Goal: Information Seeking & Learning: Check status

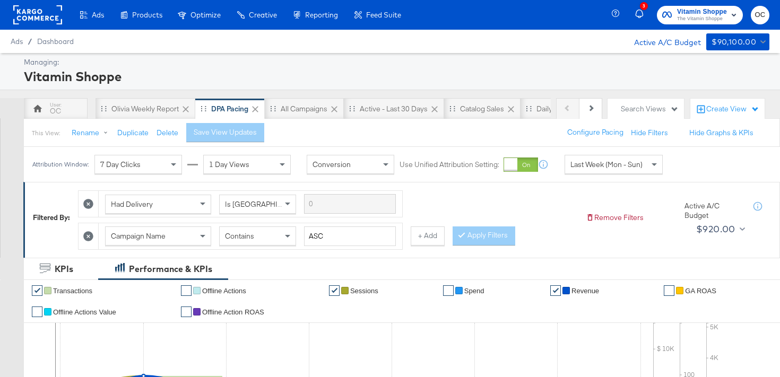
click at [693, 8] on span "Vitamin Shoppe" at bounding box center [702, 11] width 50 height 11
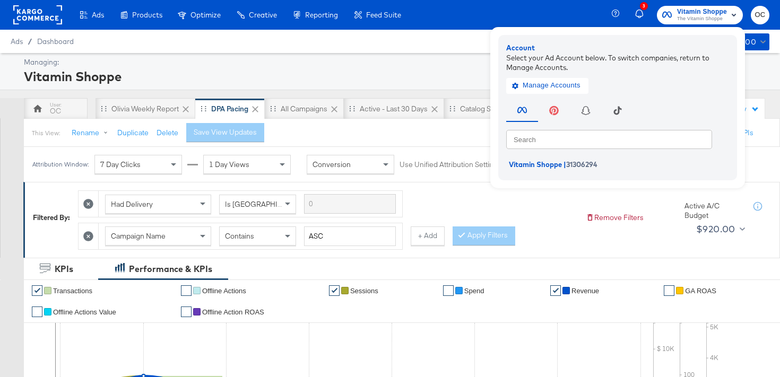
click at [53, 29] on div at bounding box center [37, 15] width 49 height 30
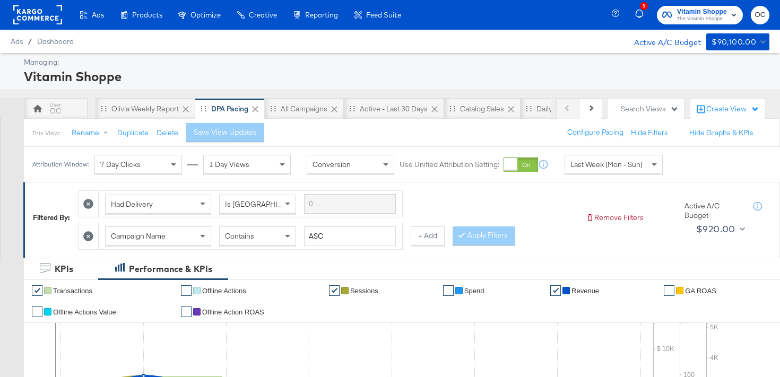
click at [39, 23] on rect at bounding box center [37, 14] width 49 height 19
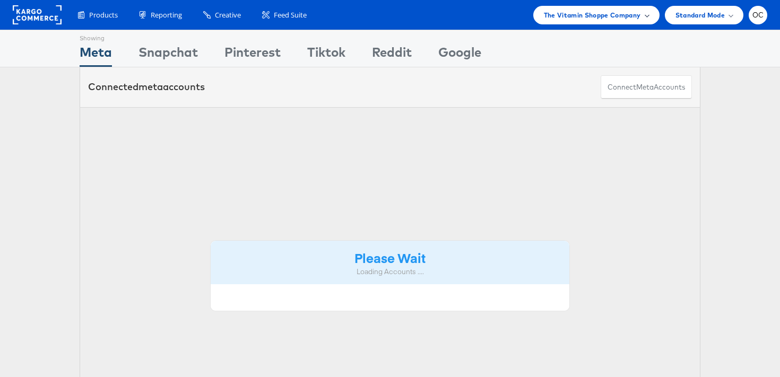
click at [626, 15] on span "The Vitamin Shoppe Company" at bounding box center [592, 15] width 97 height 11
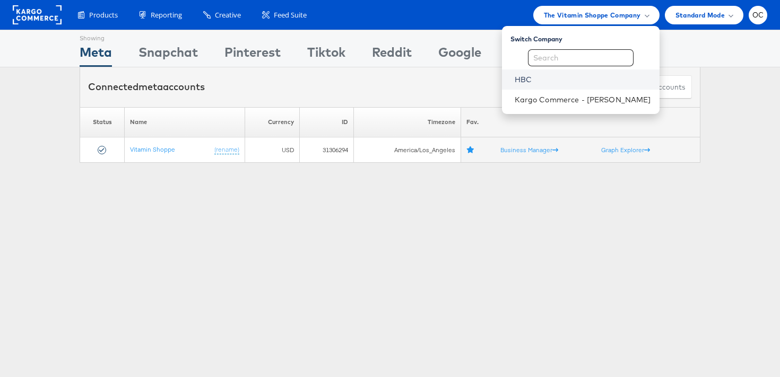
click at [540, 81] on link "HBC" at bounding box center [583, 79] width 136 height 11
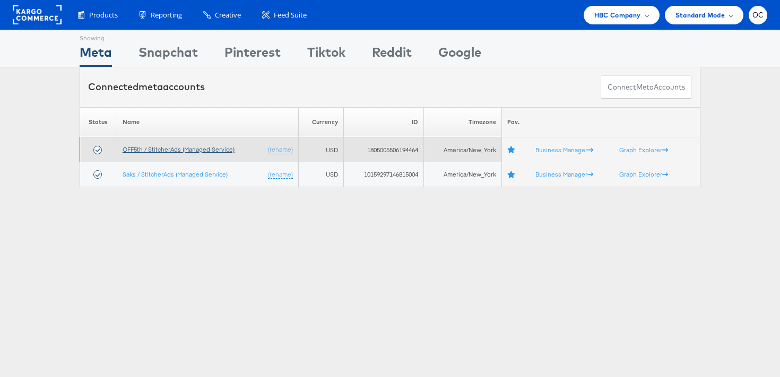
click at [155, 152] on link "OFF5th / StitcherAds (Managed Service)" at bounding box center [179, 149] width 112 height 8
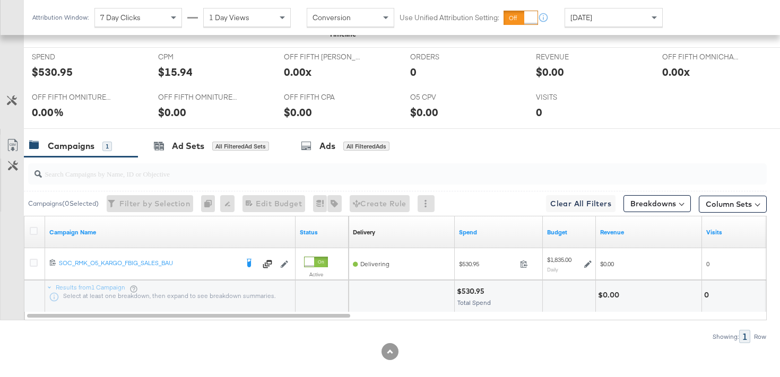
scroll to position [474, 0]
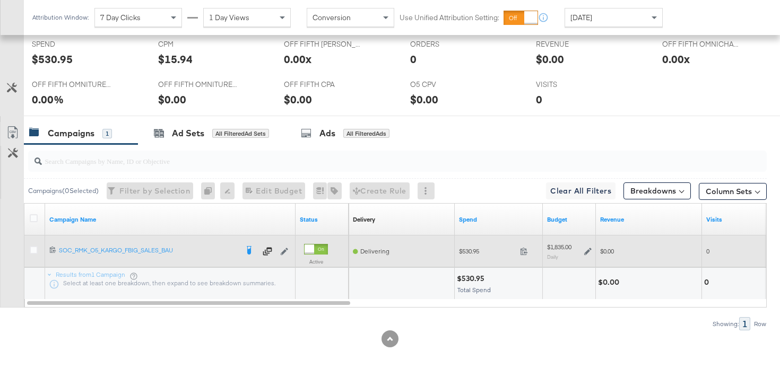
click at [590, 249] on icon at bounding box center [588, 251] width 7 height 7
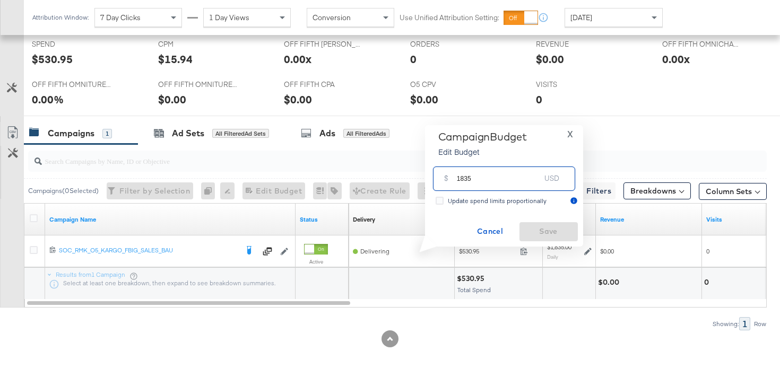
drag, startPoint x: 468, startPoint y: 181, endPoint x: 420, endPoint y: 178, distance: 47.8
click at [420, 179] on div "Campaign Budget Edit Budget X $ 1835 USD Update spend limits proportionally Can…" at bounding box center [500, 186] width 166 height 122
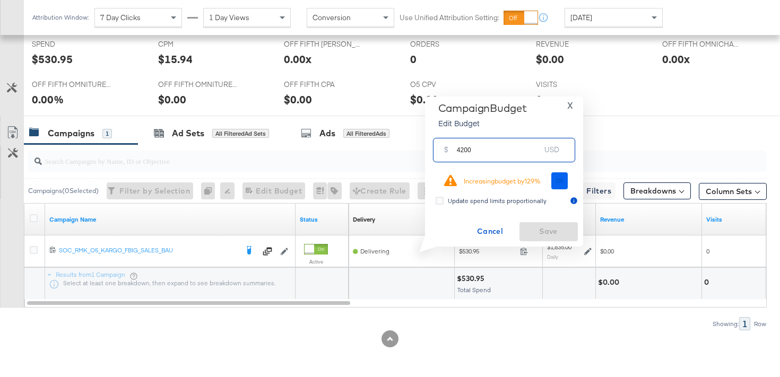
type input "4200"
click at [557, 185] on button "Ok" at bounding box center [560, 181] width 17 height 17
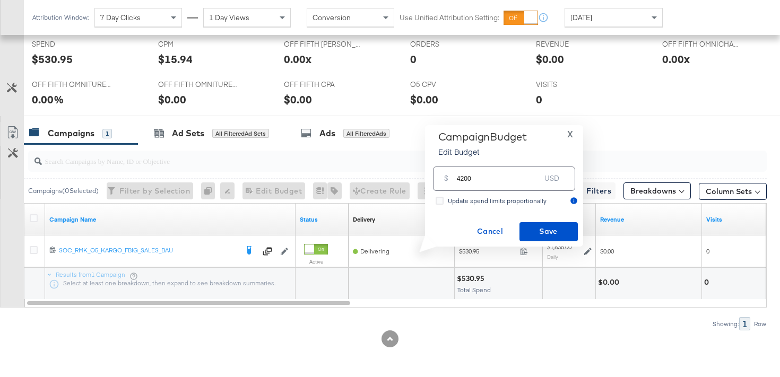
click at [542, 222] on div "Campaign Budget Edit Budget X $ 4200 USD Update spend limits proportionally Can…" at bounding box center [505, 186] width 148 height 111
click at [537, 229] on span "Save" at bounding box center [549, 231] width 50 height 13
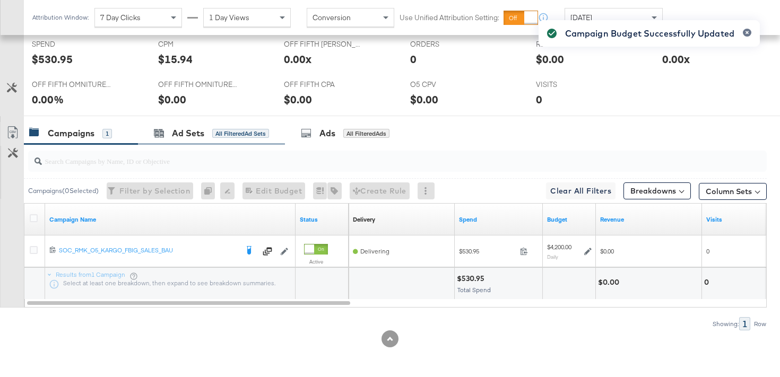
click at [204, 140] on div "Ad Sets All Filtered Ad Sets" at bounding box center [211, 133] width 147 height 23
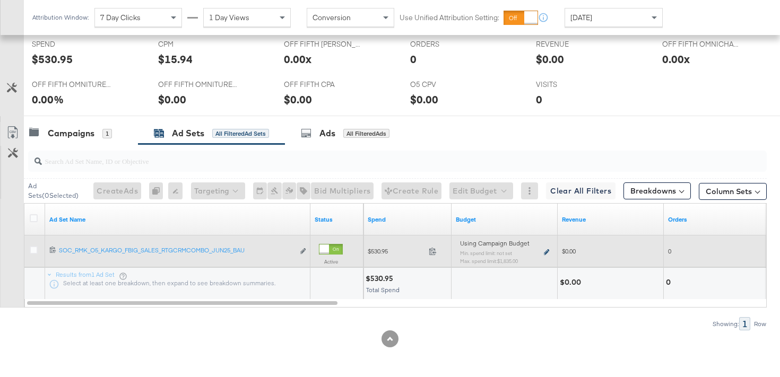
click at [546, 251] on icon at bounding box center [546, 253] width 5 height 6
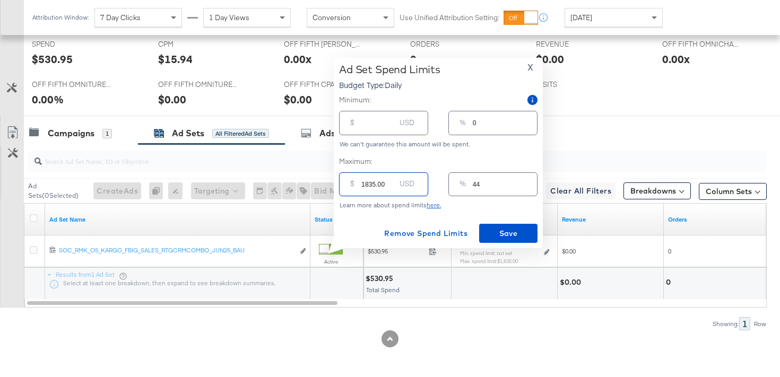
drag, startPoint x: 372, startPoint y: 185, endPoint x: 344, endPoint y: 184, distance: 28.2
click at [344, 184] on div "$ 1835.00 USD" at bounding box center [383, 185] width 89 height 24
type input "45.00"
type input "1"
type input "425.00"
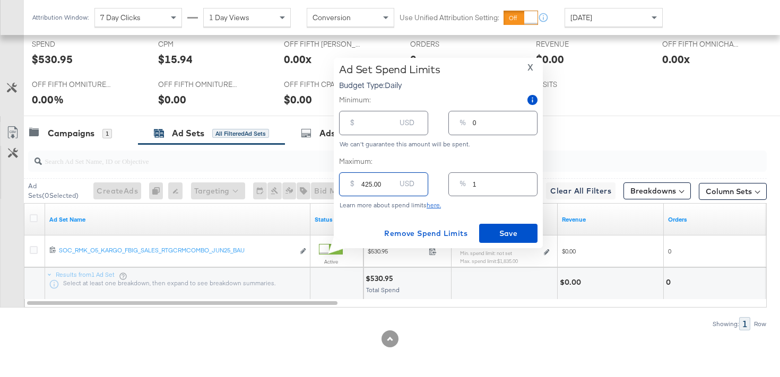
type input "10"
type input "4205.00"
type input "100"
type input "420.00"
type input "10"
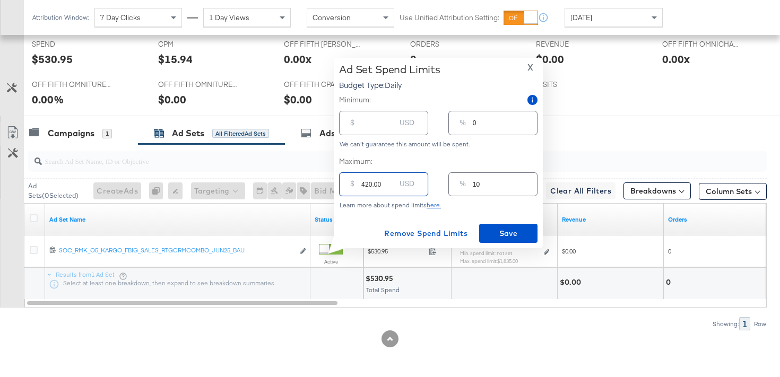
type input "4200.00"
type input "100"
type input "4200.00"
click at [520, 228] on span "Save" at bounding box center [509, 233] width 50 height 13
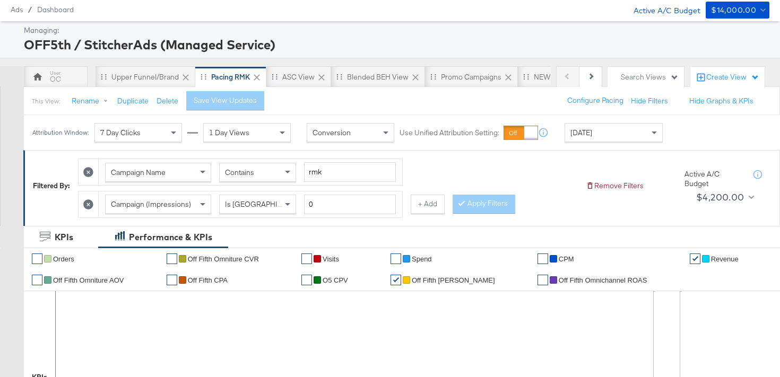
scroll to position [0, 0]
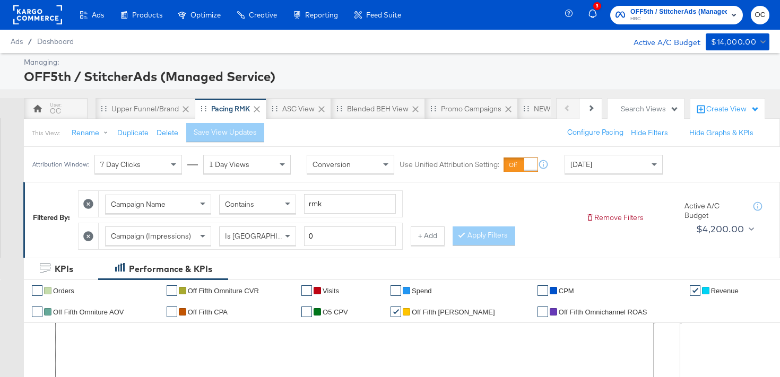
click at [54, 18] on rect at bounding box center [37, 14] width 49 height 19
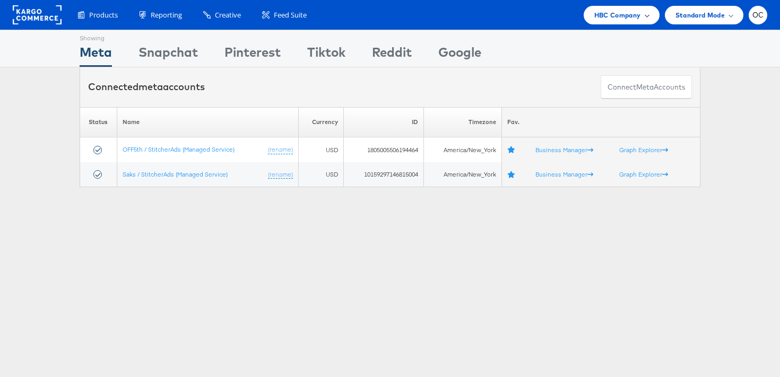
click at [623, 15] on span "HBC Company" at bounding box center [618, 15] width 47 height 11
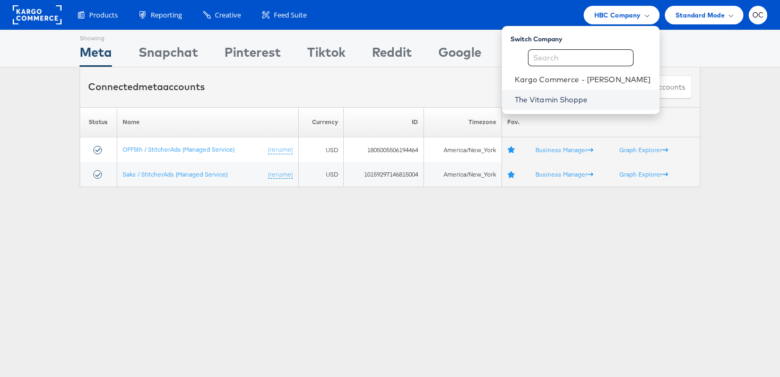
click at [557, 95] on link "The Vitamin Shoppe" at bounding box center [583, 100] width 136 height 11
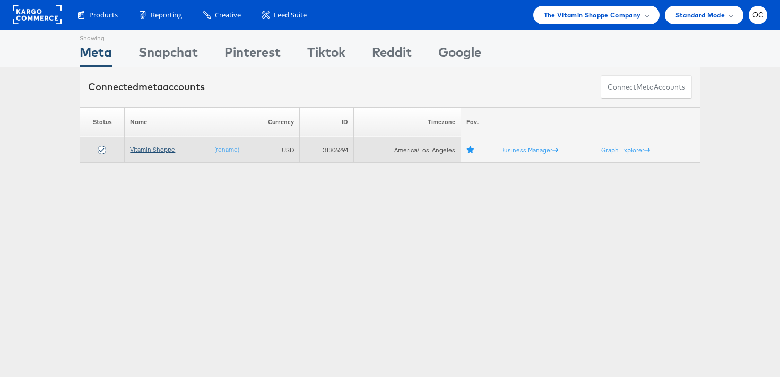
click at [146, 146] on link "Vitamin Shoppe" at bounding box center [152, 149] width 45 height 8
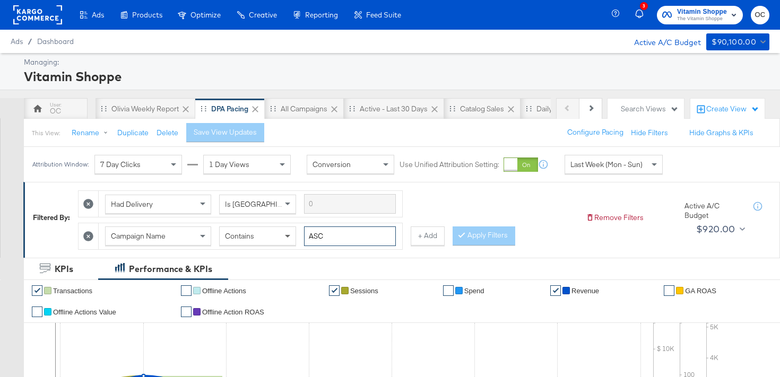
drag, startPoint x: 356, startPoint y: 237, endPoint x: 296, endPoint y: 235, distance: 60.0
click at [296, 235] on div "Campaign Name Contains ASC" at bounding box center [250, 237] width 291 height 20
type input "creatine"
click at [479, 236] on button "Apply Filters" at bounding box center [484, 236] width 63 height 19
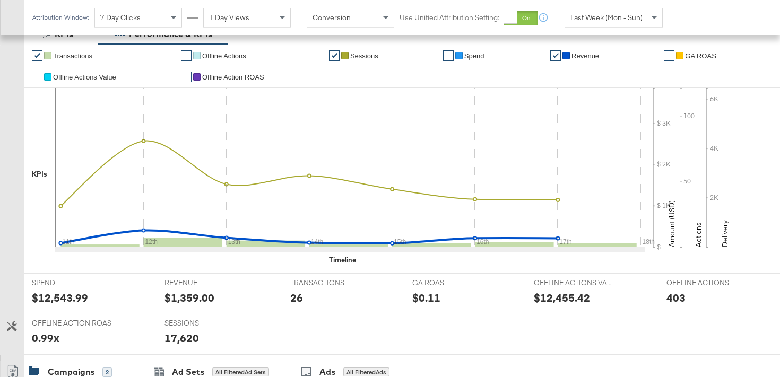
scroll to position [506, 0]
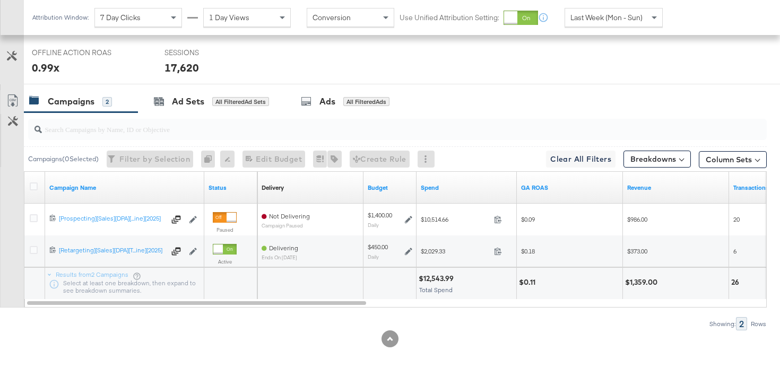
click at [609, 16] on span "Last Week (Mon - Sun)" at bounding box center [607, 18] width 72 height 10
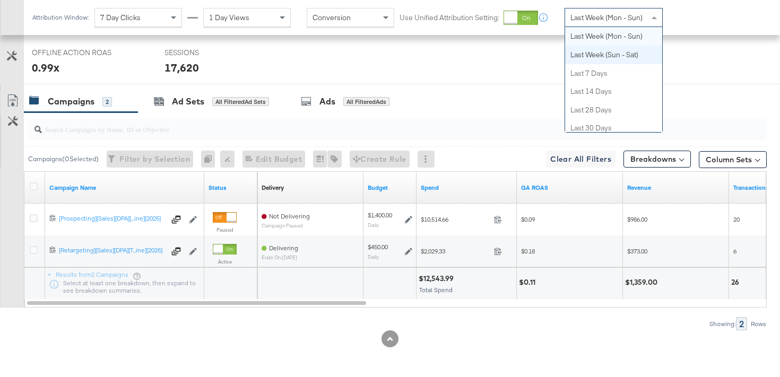
scroll to position [0, 0]
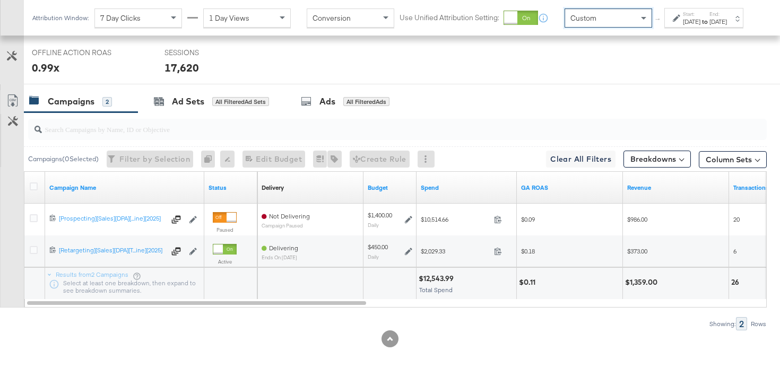
click at [683, 26] on div "[DATE]" at bounding box center [692, 22] width 18 height 8
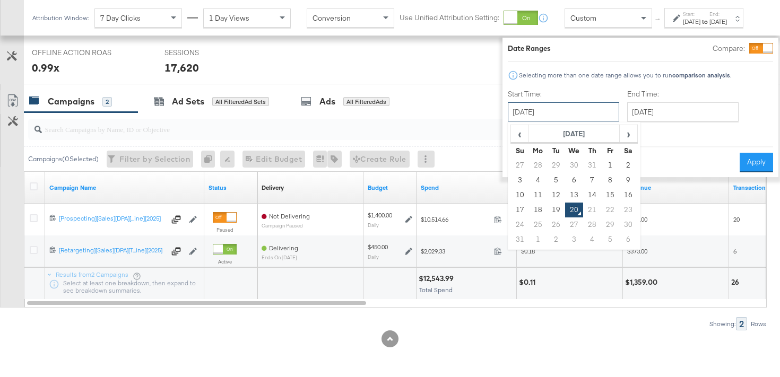
click at [547, 115] on input "[DATE]" at bounding box center [563, 111] width 111 height 19
click at [512, 133] on span "‹" at bounding box center [520, 134] width 16 height 16
click at [511, 195] on td "13" at bounding box center [520, 195] width 18 height 15
type input "July 13th 2025"
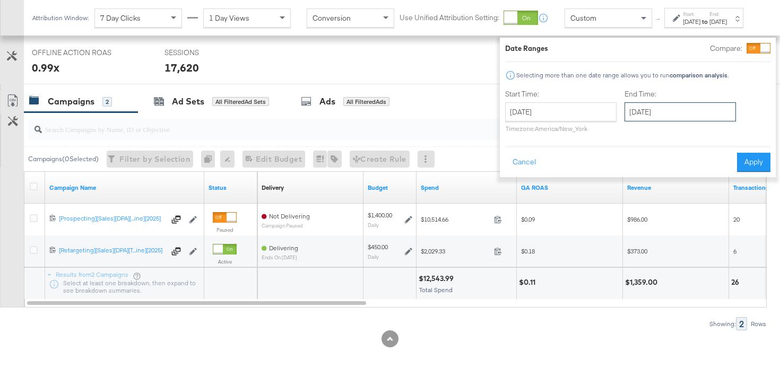
click at [638, 119] on input "August 20th 2025" at bounding box center [680, 111] width 111 height 19
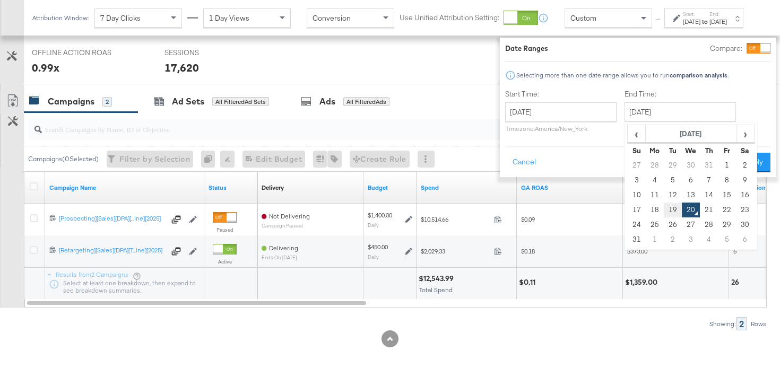
click at [664, 206] on td "19" at bounding box center [673, 210] width 18 height 15
type input "August 19th 2025"
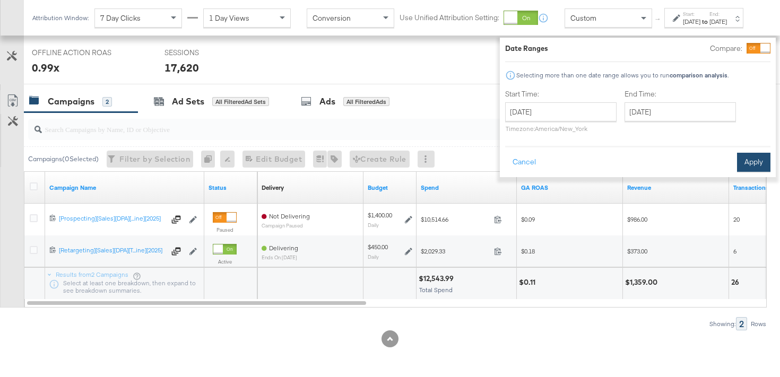
click at [748, 167] on button "Apply" at bounding box center [753, 162] width 33 height 19
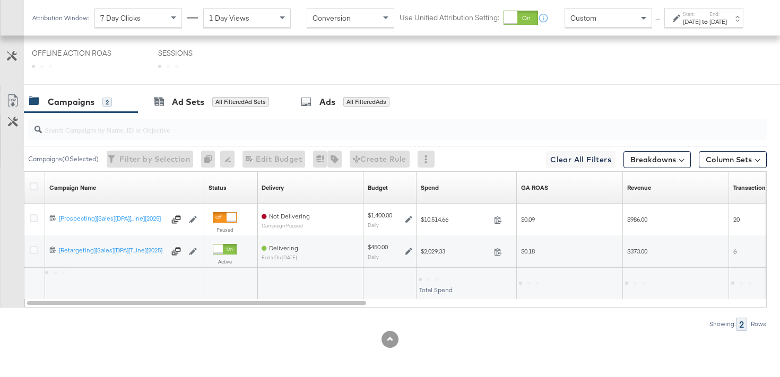
scroll to position [413, 0]
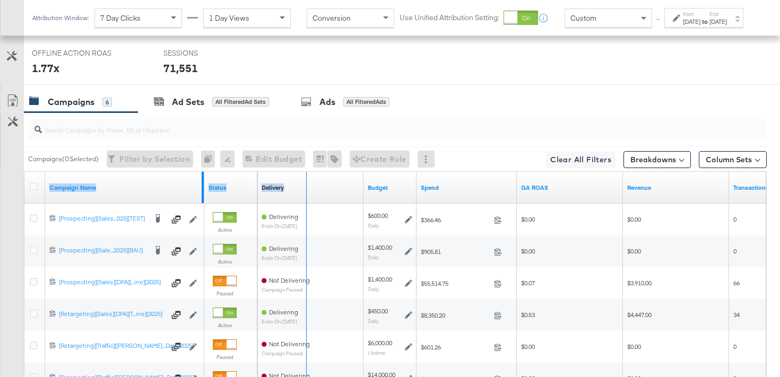
drag, startPoint x: 202, startPoint y: 178, endPoint x: 308, endPoint y: 188, distance: 107.2
click at [24, 172] on div "Campaign Name Status Delivery Sorting Unavailable Budget Spend GA ROAS Revenue …" at bounding box center [24, 172] width 0 height 0
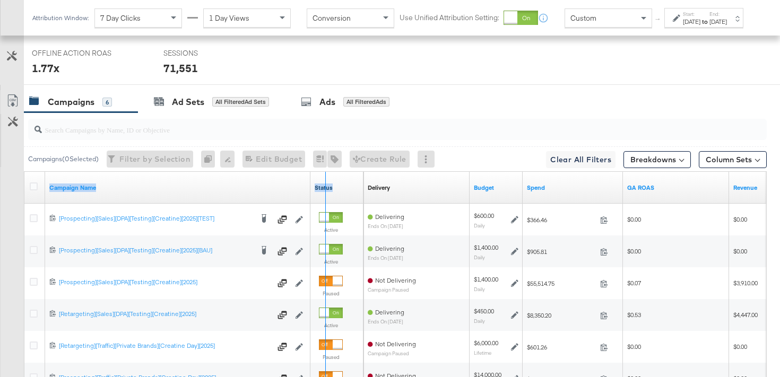
drag, startPoint x: 308, startPoint y: 188, endPoint x: 337, endPoint y: 191, distance: 28.3
click at [337, 191] on div "Campaign Name Status" at bounding box center [193, 188] width 339 height 32
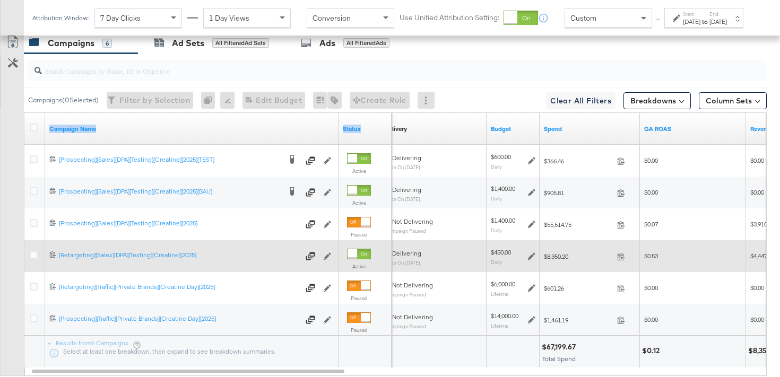
scroll to position [568, 0]
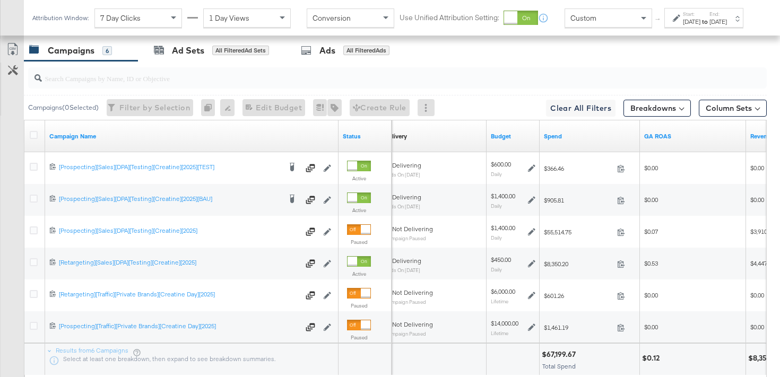
click at [102, 82] on input "search" at bounding box center [371, 74] width 659 height 21
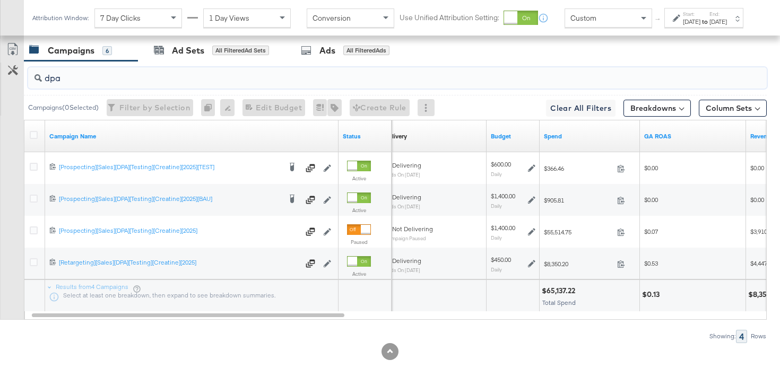
type input "dpa"
click at [334, 127] on div "Campaign Name" at bounding box center [192, 137] width 294 height 32
drag, startPoint x: 335, startPoint y: 127, endPoint x: 269, endPoint y: 133, distance: 66.6
click at [269, 134] on div "Campaign Name" at bounding box center [192, 137] width 294 height 32
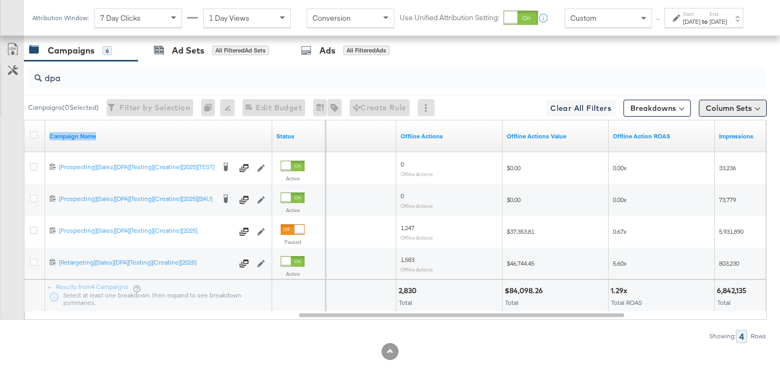
click at [743, 111] on button "Column Sets" at bounding box center [733, 108] width 68 height 17
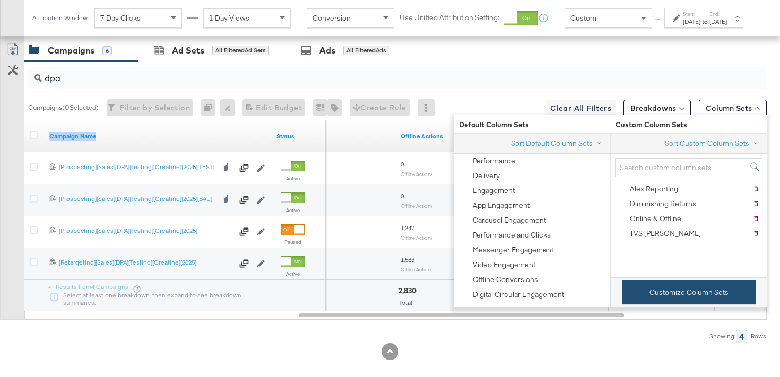
click at [675, 285] on button "Customize Column Sets" at bounding box center [689, 293] width 133 height 24
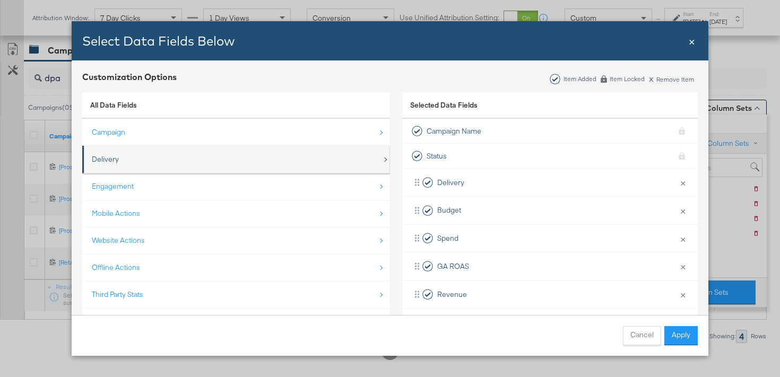
click at [248, 158] on div "Delivery" at bounding box center [237, 160] width 290 height 22
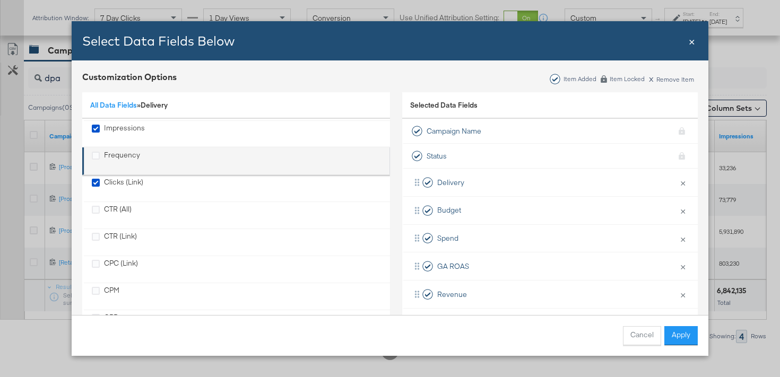
scroll to position [70, 0]
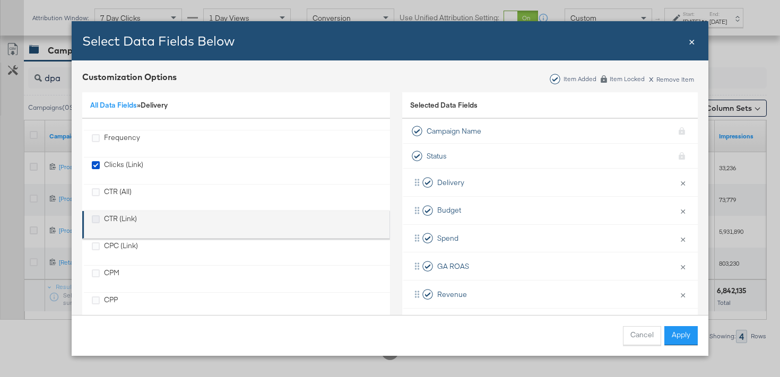
click at [98, 218] on icon "CTR (Link)" at bounding box center [96, 220] width 8 height 8
click at [0, 0] on input "CTR (Link)" at bounding box center [0, 0] width 0 height 0
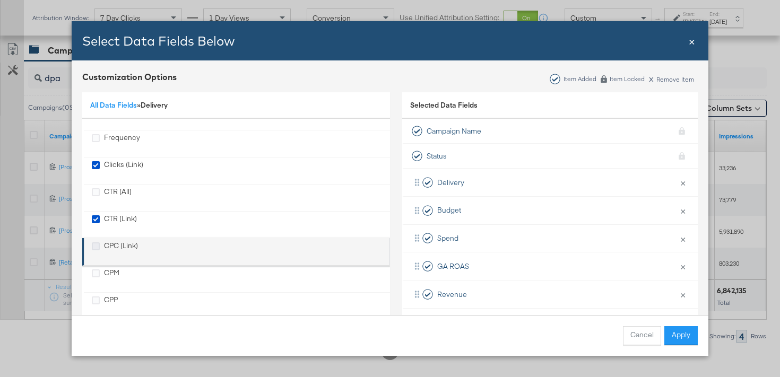
click at [94, 247] on icon "CPC (Link)" at bounding box center [96, 247] width 8 height 8
click at [0, 0] on input "CPC (Link)" at bounding box center [0, 0] width 0 height 0
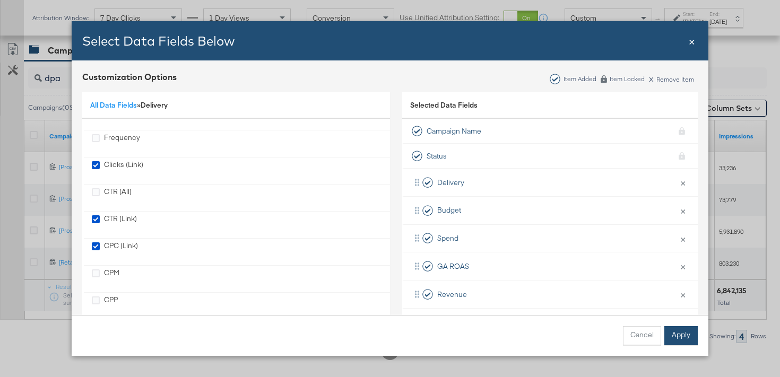
click at [697, 339] on button "Apply" at bounding box center [681, 336] width 33 height 19
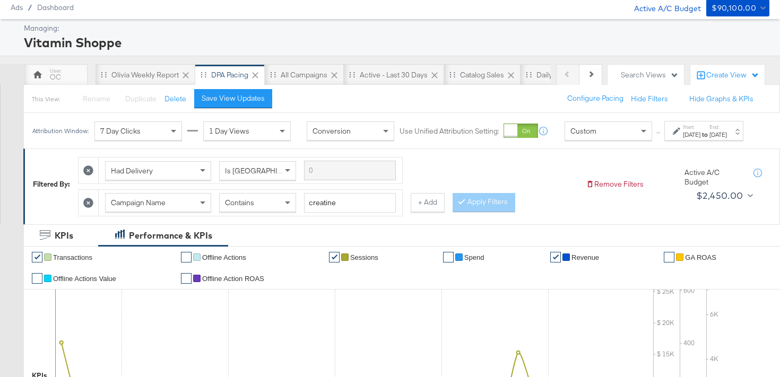
scroll to position [33, 0]
drag, startPoint x: 355, startPoint y: 214, endPoint x: 289, endPoint y: 213, distance: 66.4
click at [289, 213] on div "Campaign Name Contains creatine" at bounding box center [250, 204] width 291 height 20
type input "d1"
click at [496, 209] on button "Apply Filters" at bounding box center [484, 203] width 63 height 19
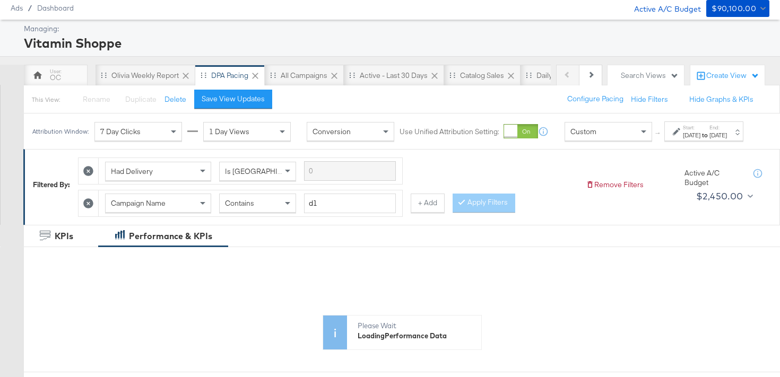
click at [683, 140] on div "Jul 13th 2025" at bounding box center [692, 135] width 18 height 8
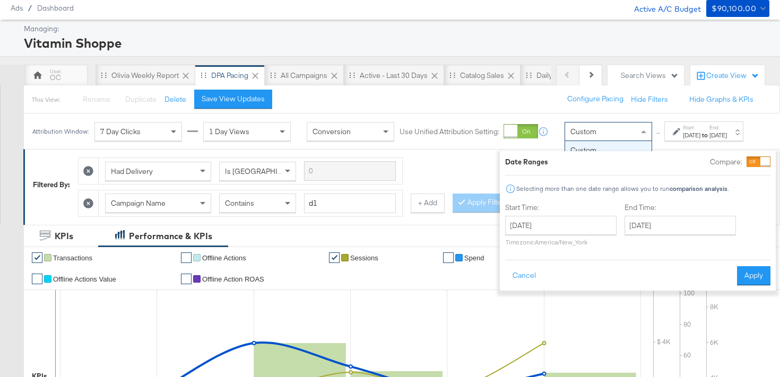
click at [589, 140] on div "Custom" at bounding box center [608, 132] width 87 height 18
click at [514, 276] on button "Cancel" at bounding box center [524, 276] width 38 height 19
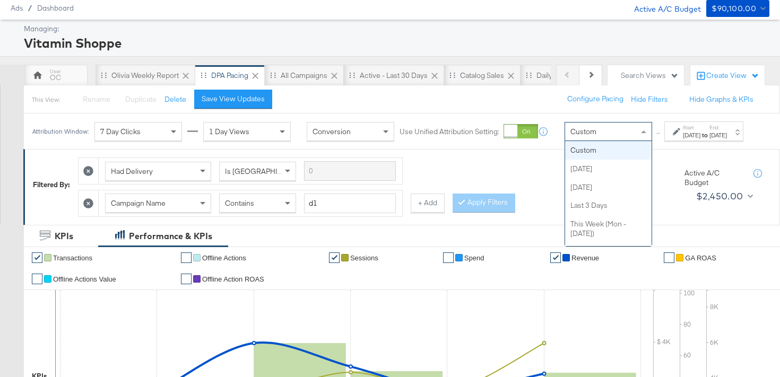
click at [587, 136] on div "Custom" at bounding box center [608, 132] width 87 height 18
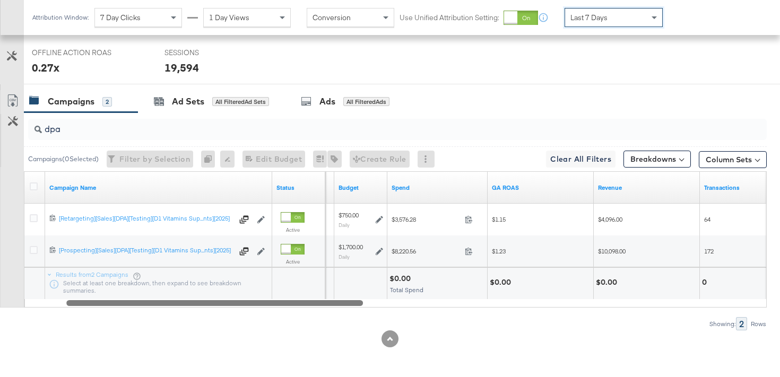
scroll to position [506, 0]
drag, startPoint x: 457, startPoint y: 303, endPoint x: 121, endPoint y: 336, distance: 338.2
click at [121, 336] on div "KPIs Performance & KPIs Customize KPIs ✔ Transactions ✔ Offline Actions ✔ Sessi…" at bounding box center [390, 64] width 780 height 625
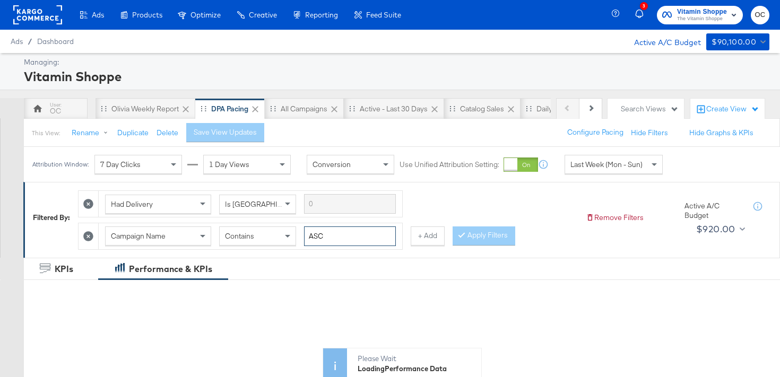
drag, startPoint x: 364, startPoint y: 237, endPoint x: 308, endPoint y: 248, distance: 56.9
click at [308, 248] on div "Campaign Name Contains ASC" at bounding box center [251, 237] width 304 height 26
type input "A"
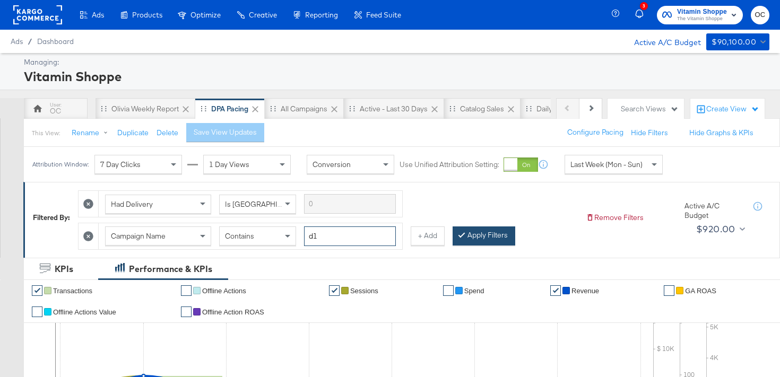
type input "d1"
click at [499, 236] on button "Apply Filters" at bounding box center [484, 236] width 63 height 19
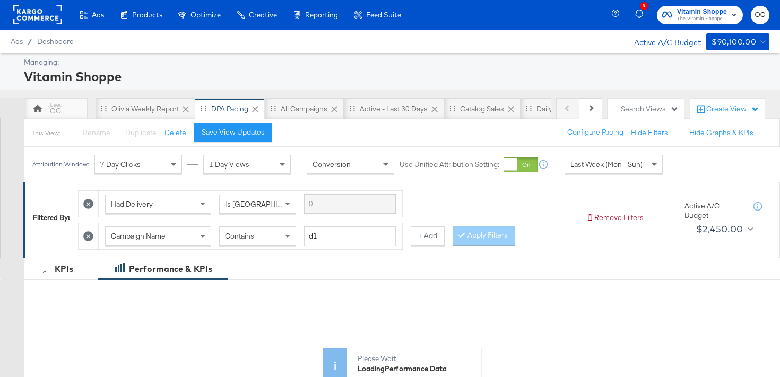
click at [593, 161] on span "Last Week (Mon - Sun)" at bounding box center [607, 165] width 72 height 10
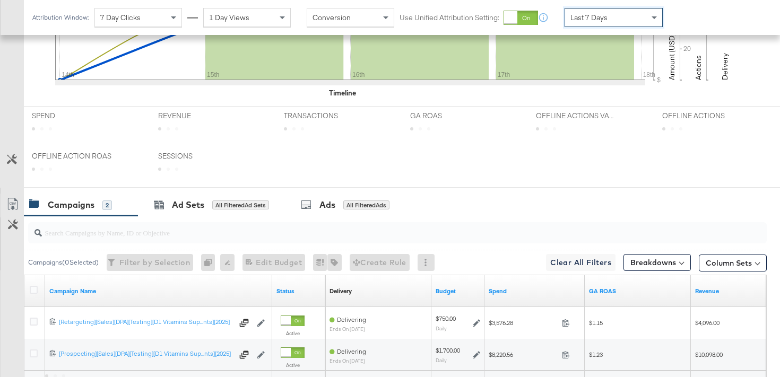
scroll to position [506, 0]
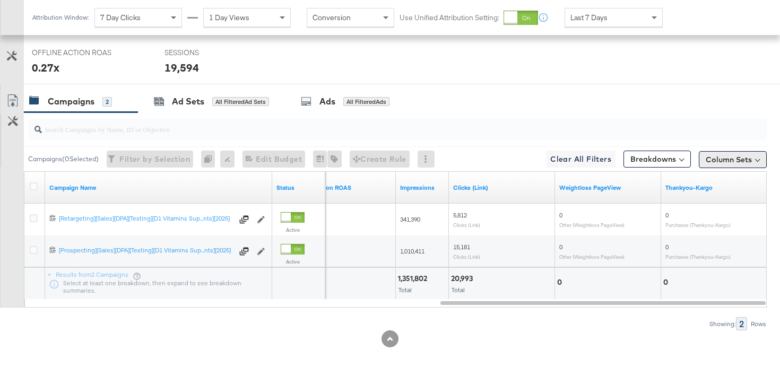
click at [717, 159] on button "Column Sets" at bounding box center [733, 159] width 68 height 17
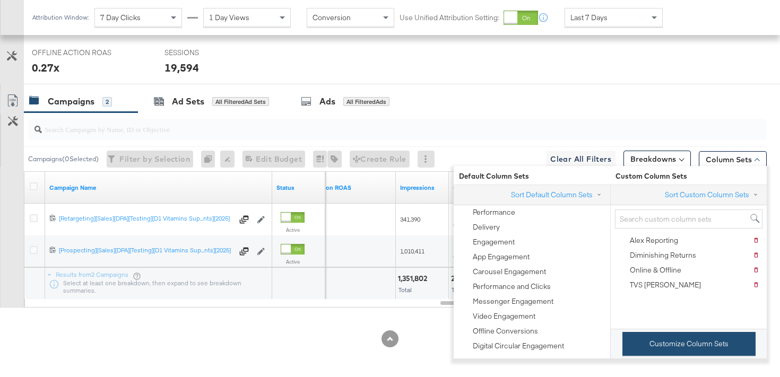
click at [646, 345] on button "Customize Column Sets" at bounding box center [689, 344] width 133 height 24
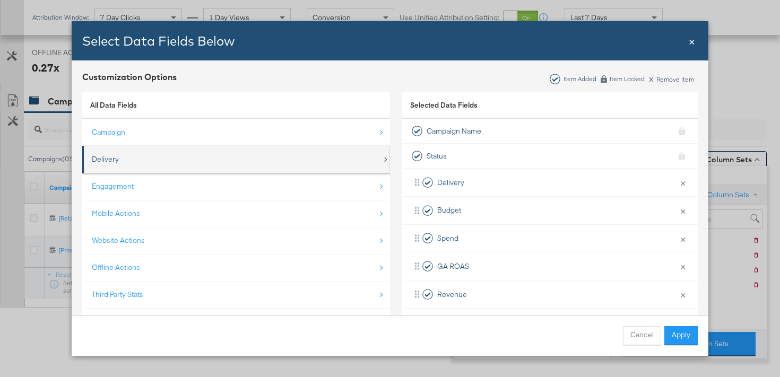
click at [265, 164] on div "Delivery" at bounding box center [237, 160] width 290 height 22
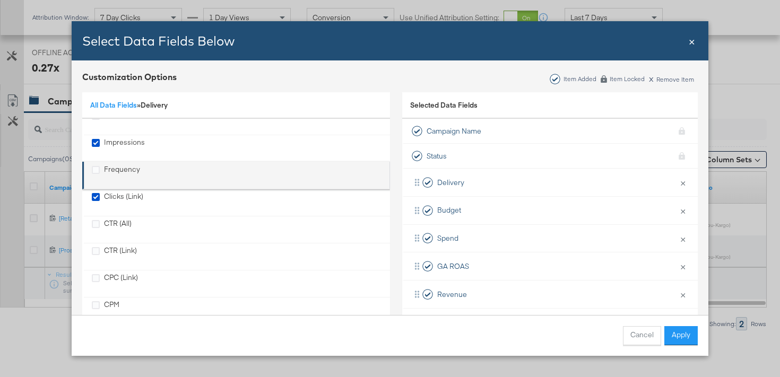
scroll to position [48, 0]
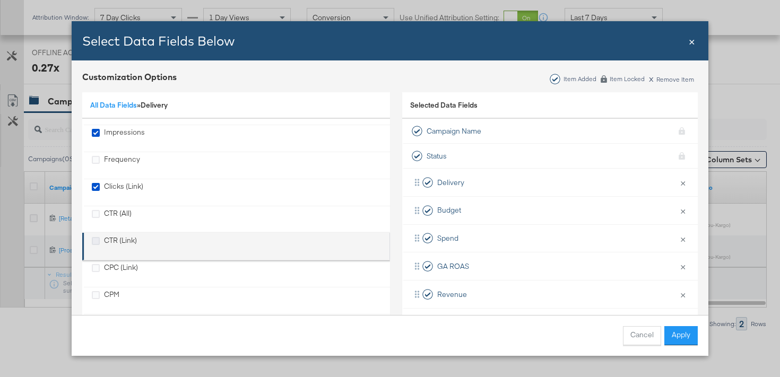
click at [98, 241] on icon "CTR (Link)" at bounding box center [96, 241] width 8 height 8
click at [0, 0] on input "CTR (Link)" at bounding box center [0, 0] width 0 height 0
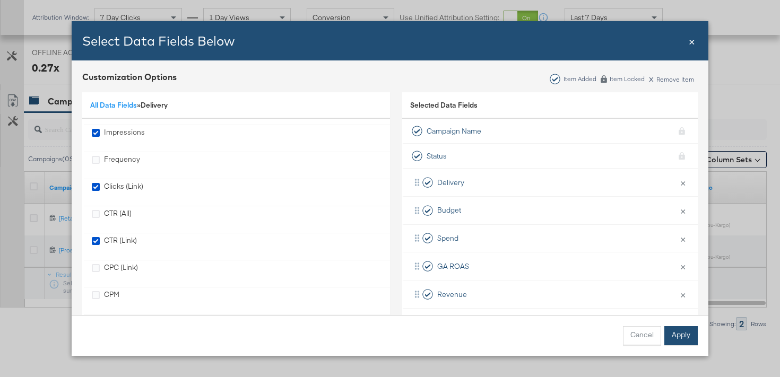
click at [676, 340] on button "Apply" at bounding box center [681, 336] width 33 height 19
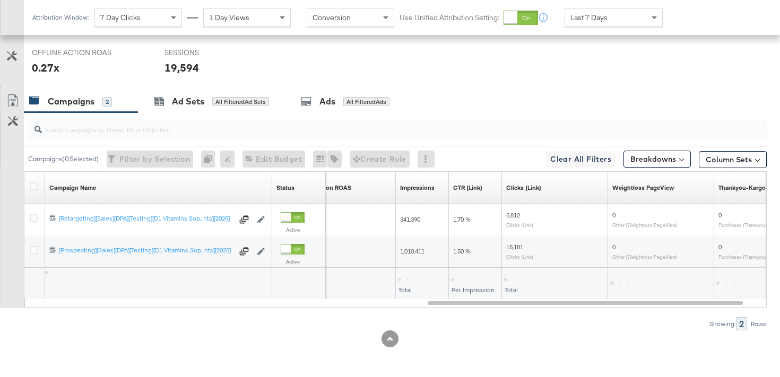
scroll to position [15, 0]
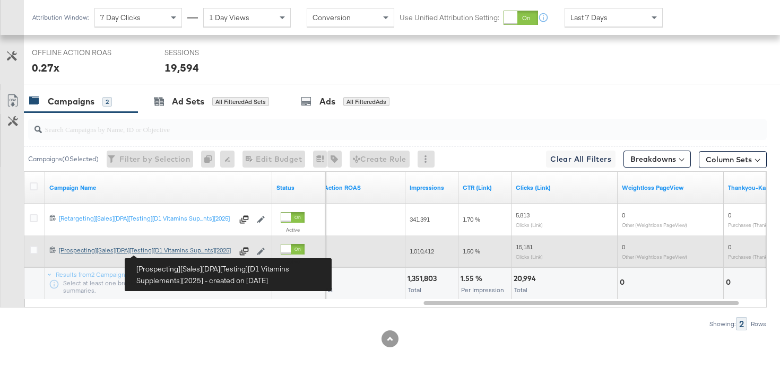
click at [164, 251] on div "[Prospecting][Sales][DPA][Testing][D1 Vitamins Supplements][2025] [Prospecting]…" at bounding box center [146, 250] width 174 height 8
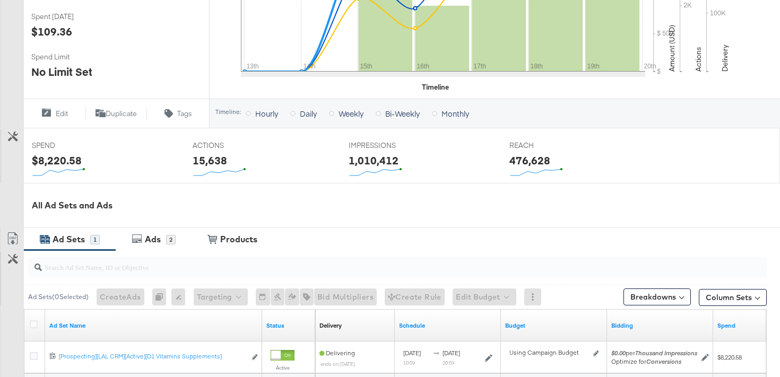
scroll to position [434, 0]
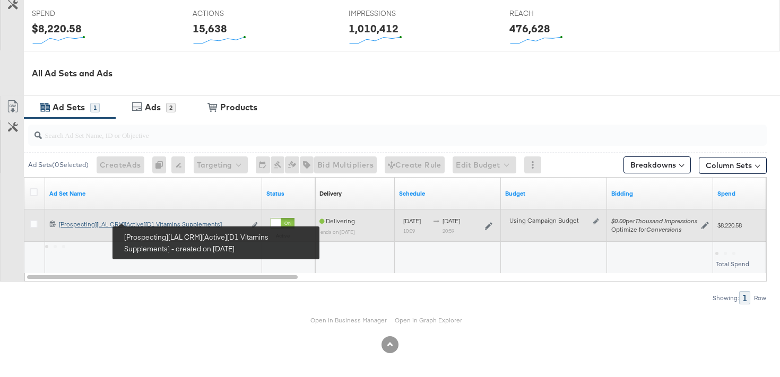
click at [188, 226] on div "[Prospecting][LAL CRM][Active][D1 Vitamins Supplements] [Prospecting][LAL CRM][…" at bounding box center [152, 224] width 187 height 8
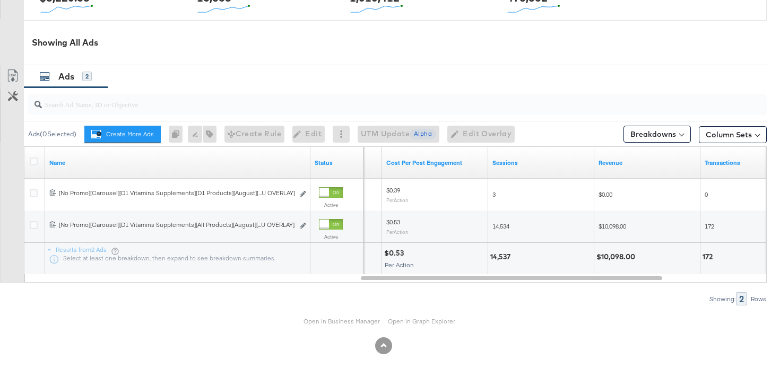
scroll to position [527, 0]
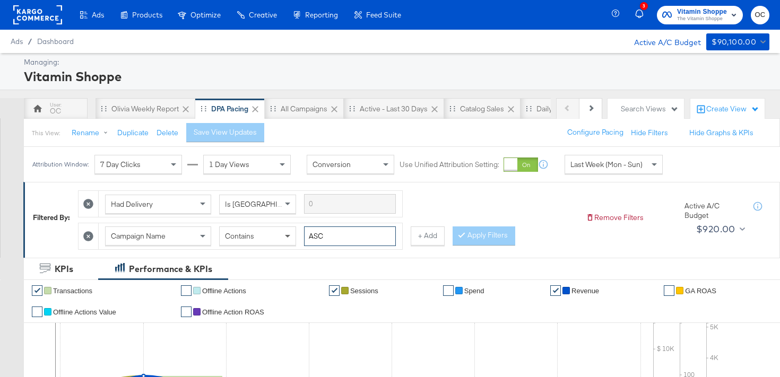
drag, startPoint x: 344, startPoint y: 238, endPoint x: 293, endPoint y: 235, distance: 51.1
click at [293, 235] on div "Campaign Name Contains ASC" at bounding box center [250, 237] width 291 height 20
type input "d1"
click at [481, 238] on button "Apply Filters" at bounding box center [484, 236] width 63 height 19
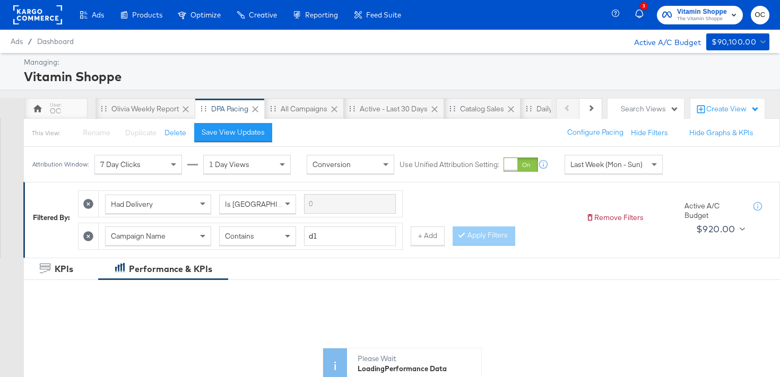
click at [645, 165] on div "Last Week (Mon - Sun)" at bounding box center [613, 165] width 97 height 18
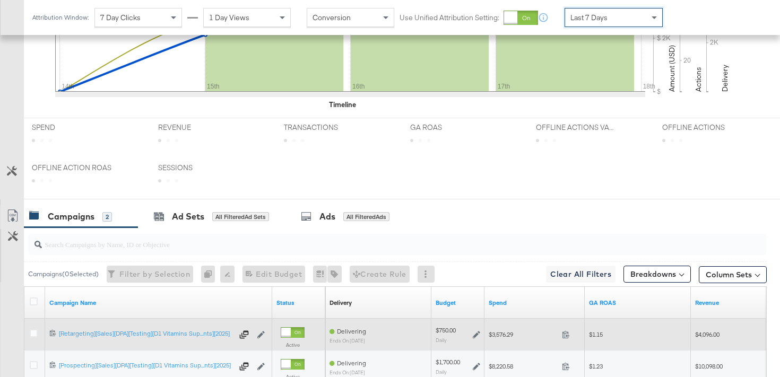
scroll to position [494, 0]
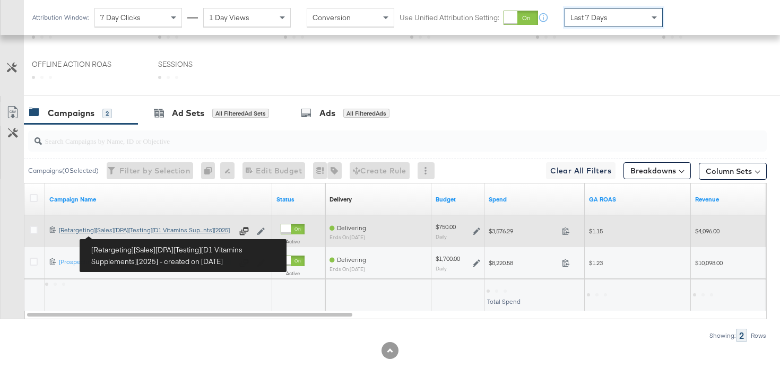
click at [121, 234] on div "[Retargeting][Sales][DPA][Testing][D1 Vitamins Supplements][2025] [Retargeting]…" at bounding box center [146, 230] width 174 height 8
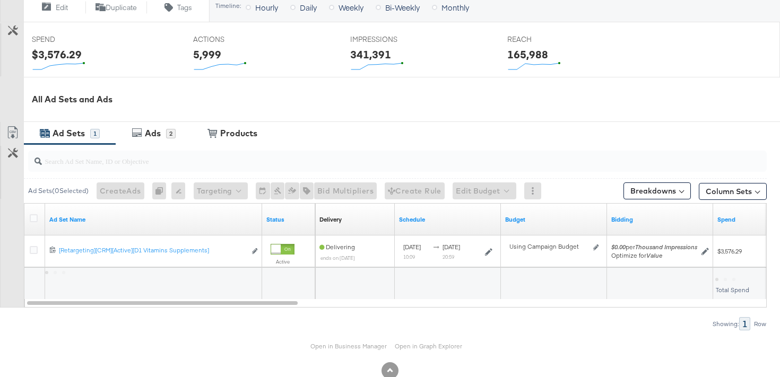
scroll to position [434, 0]
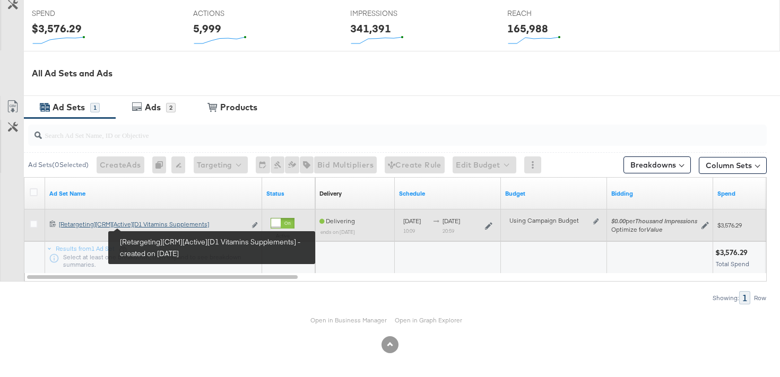
click at [148, 226] on div "[Retargeting][CRM][Active][D1 Vitamins Supplements] [Retargeting][CRM][Active][…" at bounding box center [152, 224] width 187 height 8
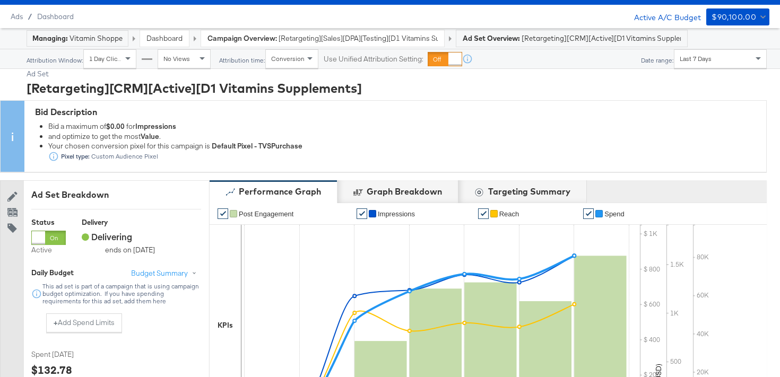
scroll to position [14, 0]
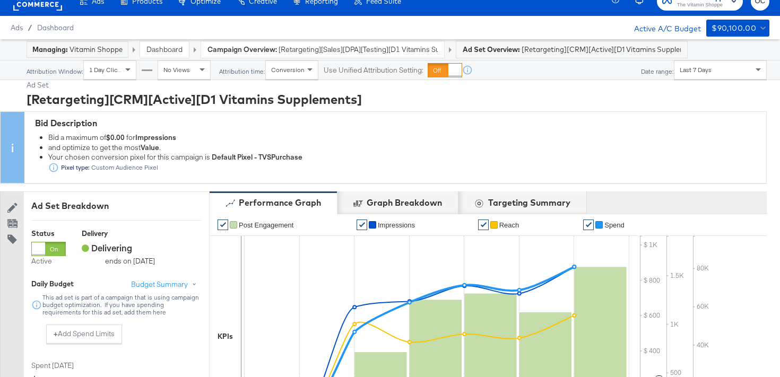
click at [159, 51] on link "Dashboard" at bounding box center [165, 50] width 36 height 10
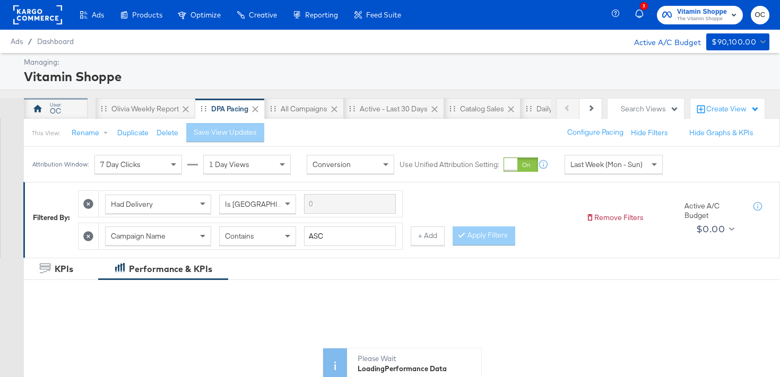
click at [66, 107] on div "OC" at bounding box center [56, 108] width 64 height 21
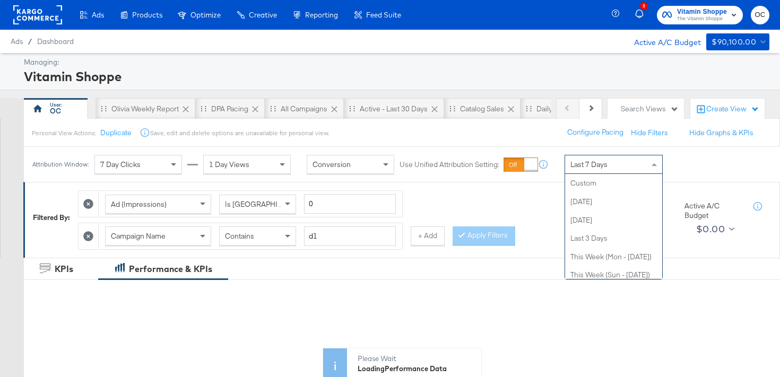
click at [585, 159] on div "Last 7 Days" at bounding box center [613, 165] width 97 height 18
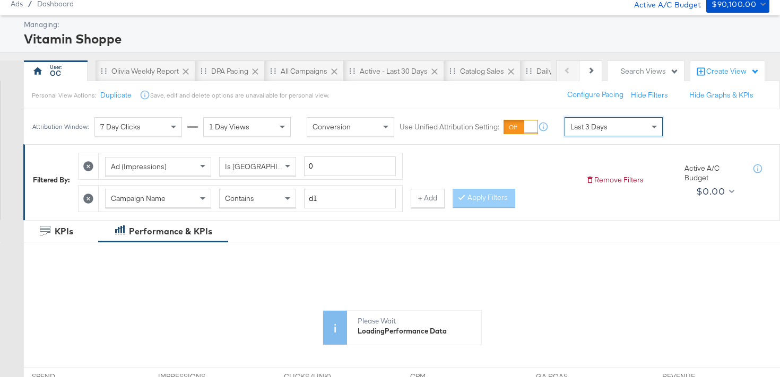
scroll to position [49, 0]
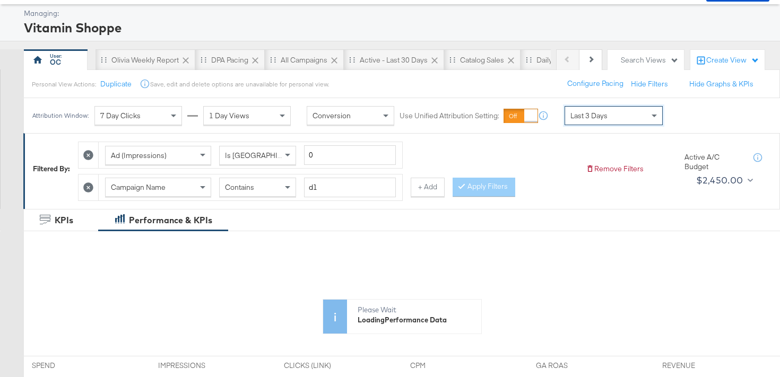
click at [93, 186] on icon at bounding box center [88, 188] width 10 height 10
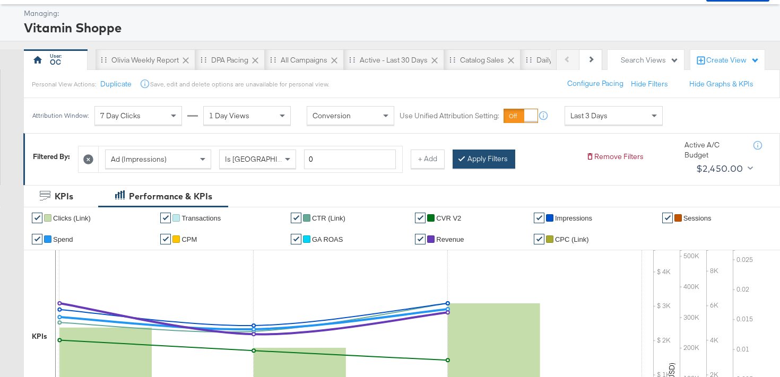
click at [510, 159] on button "Apply Filters" at bounding box center [484, 159] width 63 height 19
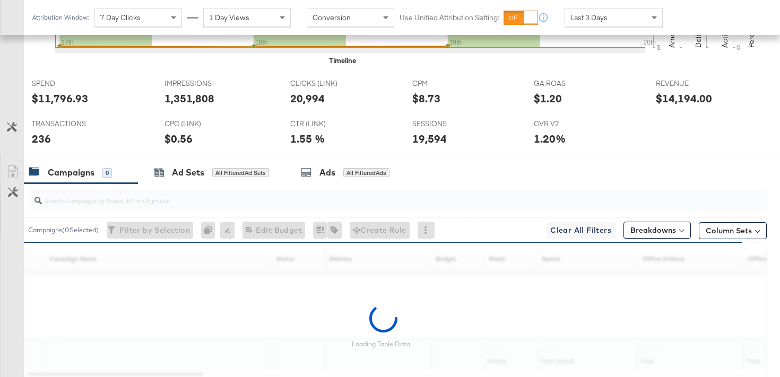
scroll to position [0, 0]
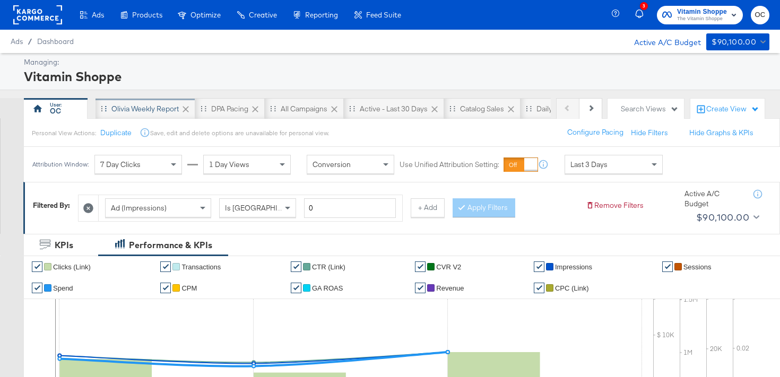
click at [163, 116] on div "Olivia Weekly Report" at bounding box center [146, 108] width 100 height 21
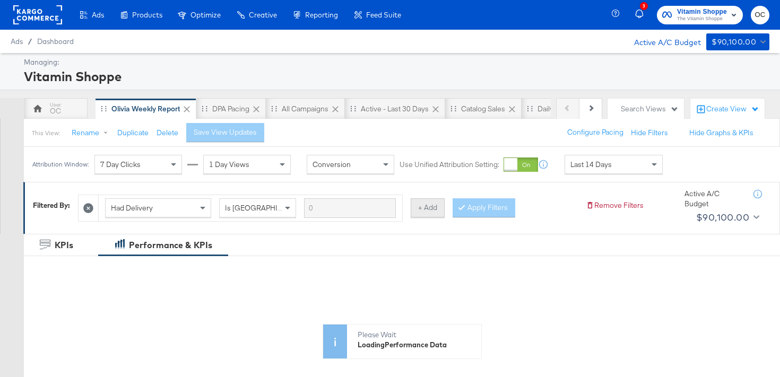
click at [417, 214] on button "+ Add" at bounding box center [428, 208] width 34 height 19
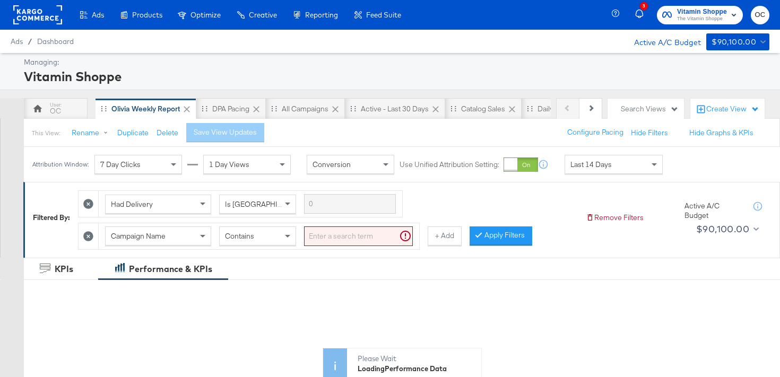
click at [309, 239] on input "search" at bounding box center [358, 237] width 109 height 20
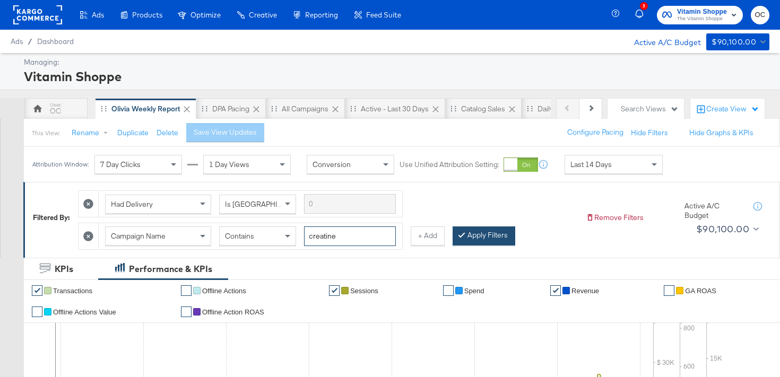
type input "creatine"
click at [483, 238] on button "Apply Filters" at bounding box center [484, 236] width 63 height 19
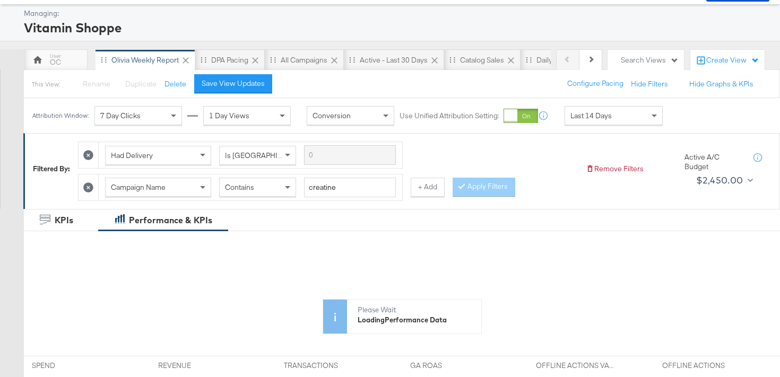
scroll to position [27, 0]
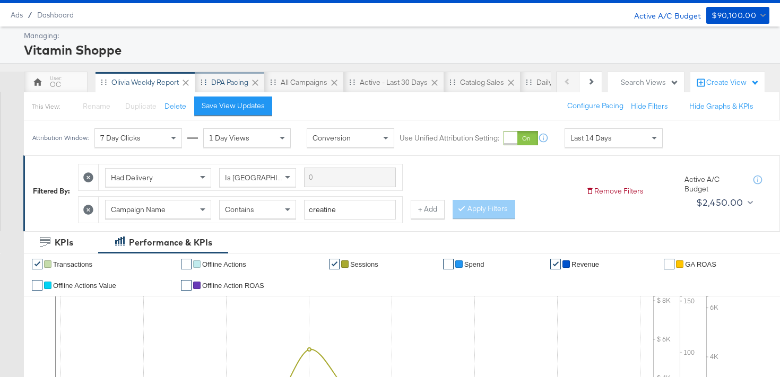
click at [228, 82] on div "DPA Pacing" at bounding box center [229, 83] width 37 height 10
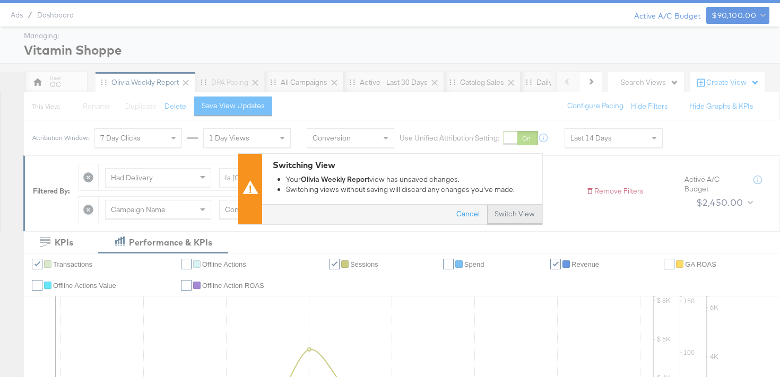
click at [521, 222] on button "Switch View" at bounding box center [514, 214] width 55 height 19
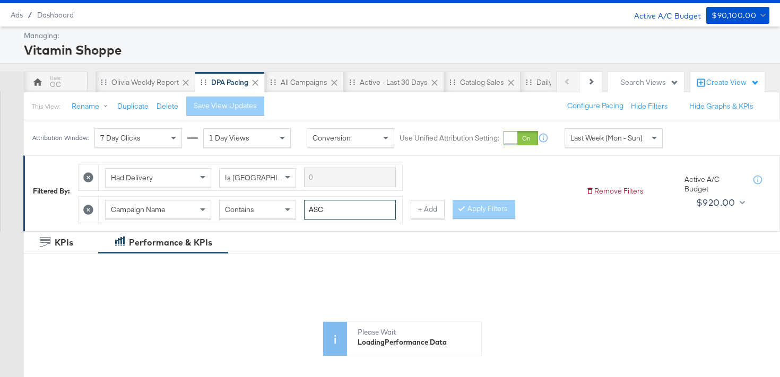
click at [353, 211] on input "ASC" at bounding box center [350, 210] width 92 height 20
type input "A"
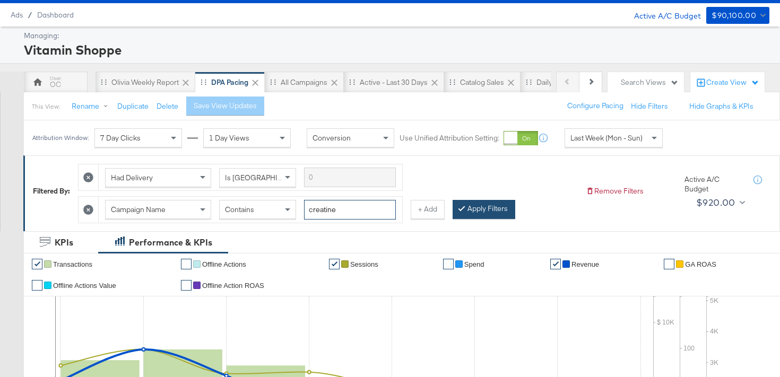
type input "creatine"
click at [494, 210] on button "Apply Filters" at bounding box center [484, 209] width 63 height 19
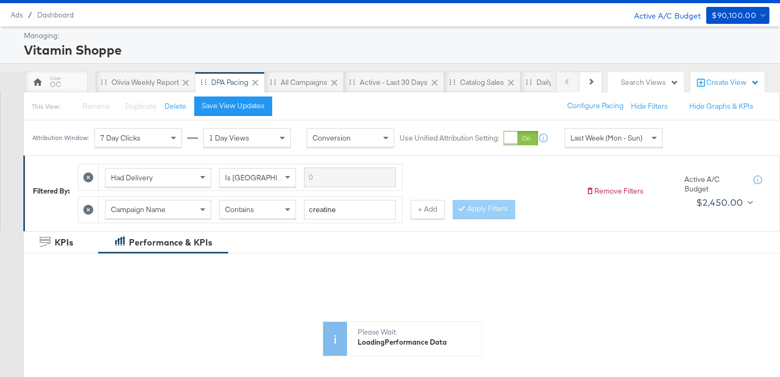
click at [630, 127] on div "Attribution Window: 7 Day Clicks 1 Day Views Conversion Use Unified Attribution…" at bounding box center [350, 138] width 653 height 35
click at [607, 141] on span "Last Week (Mon - Sun)" at bounding box center [607, 138] width 72 height 10
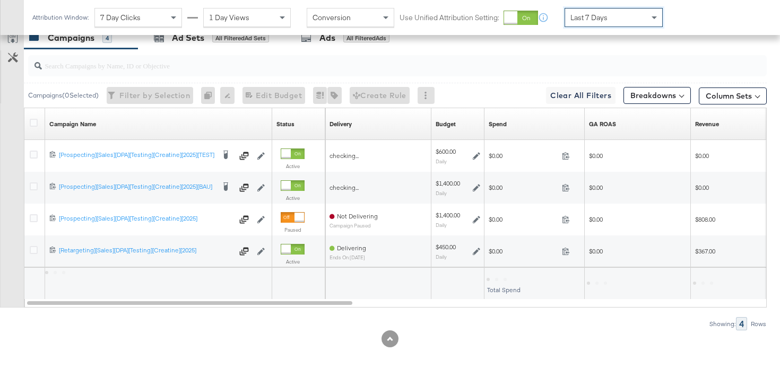
scroll to position [570, 0]
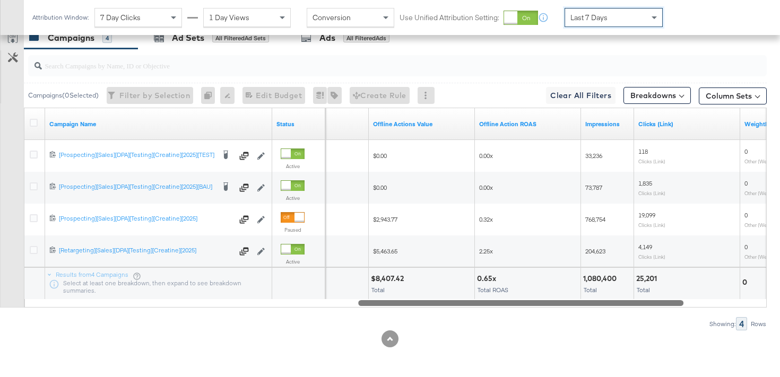
drag, startPoint x: 329, startPoint y: 306, endPoint x: 665, endPoint y: 277, distance: 337.9
click at [665, 277] on div "Campaign Name Status Offline Actions Offline Actions Value Offline Action ROAS …" at bounding box center [395, 208] width 743 height 200
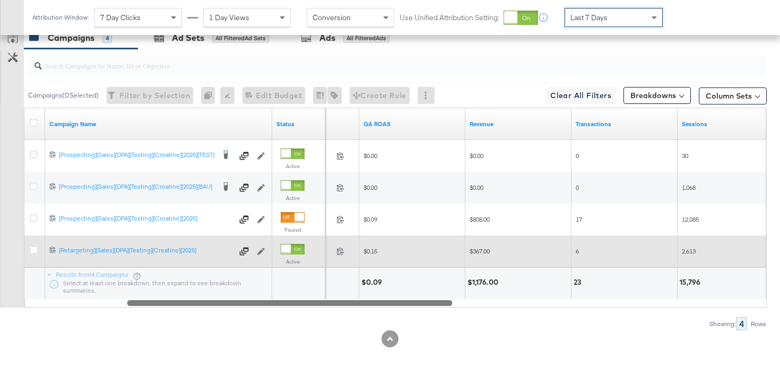
drag, startPoint x: 634, startPoint y: 301, endPoint x: 412, endPoint y: 244, distance: 229.5
click at [412, 244] on div "Campaign Name Status Spend GA ROAS Revenue Transactions Sessions 6847246512836 …" at bounding box center [395, 208] width 743 height 200
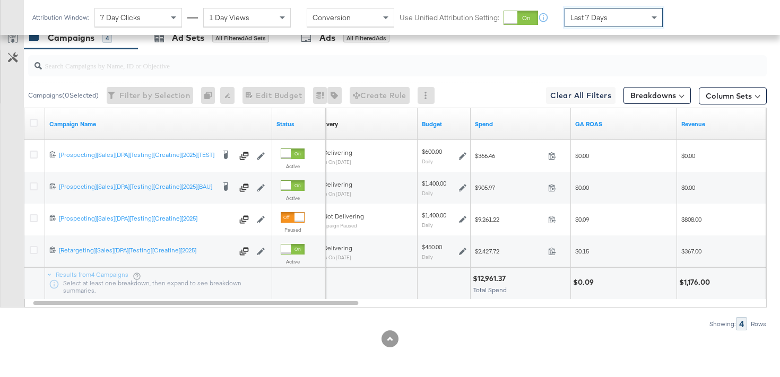
scroll to position [568, 0]
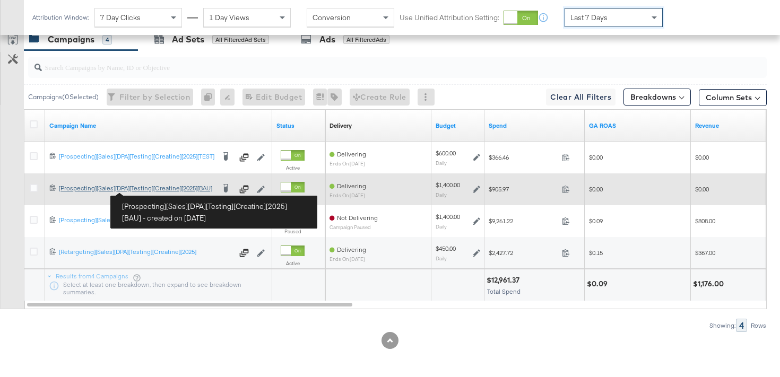
click at [150, 191] on div "[Prospecting][Sales][DPA][Testing][Creatine][2025][BAU] [Prospecting][Sales][DP…" at bounding box center [137, 188] width 156 height 8
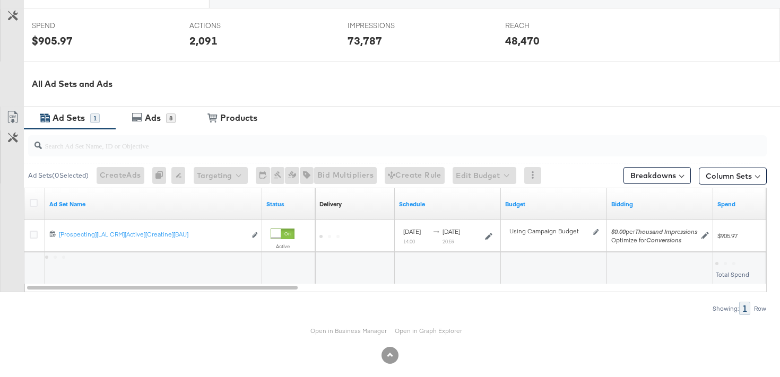
scroll to position [433, 0]
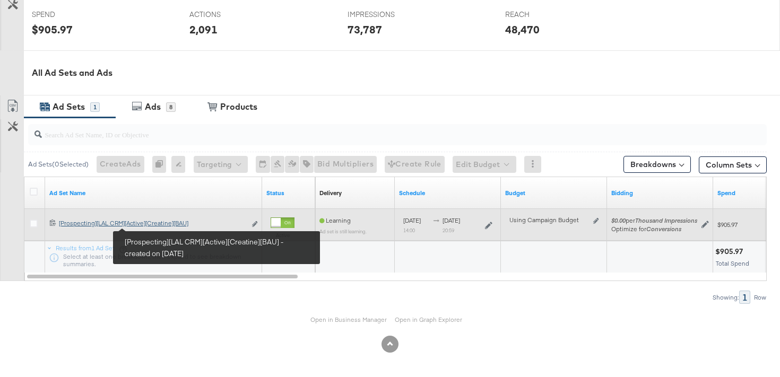
click at [153, 227] on div "[Prospecting][LAL CRM][Active][Creatine][BAU] [Prospecting][LAL CRM][Active][Cr…" at bounding box center [152, 223] width 187 height 8
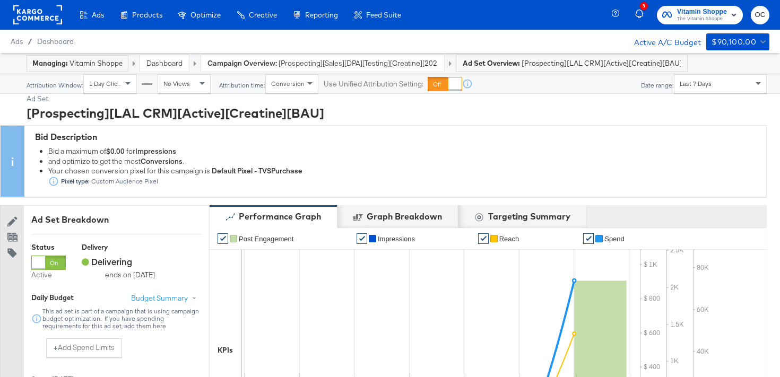
click at [177, 69] on div "Dashboard" at bounding box center [164, 63] width 49 height 16
click at [167, 62] on link "Dashboard" at bounding box center [165, 63] width 36 height 10
